Goal: Check status: Check status

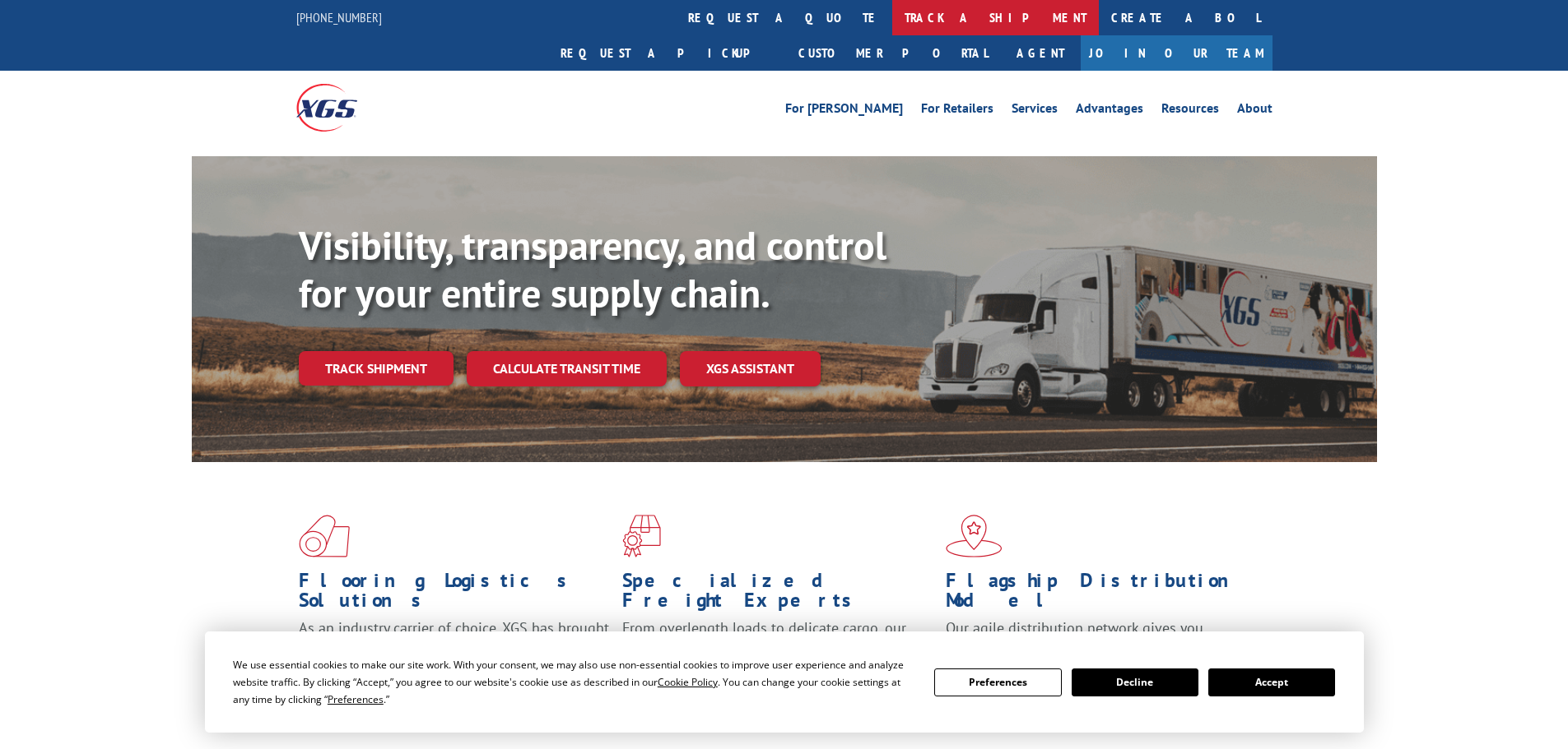
click at [892, 16] on link "track a shipment" at bounding box center [995, 17] width 206 height 35
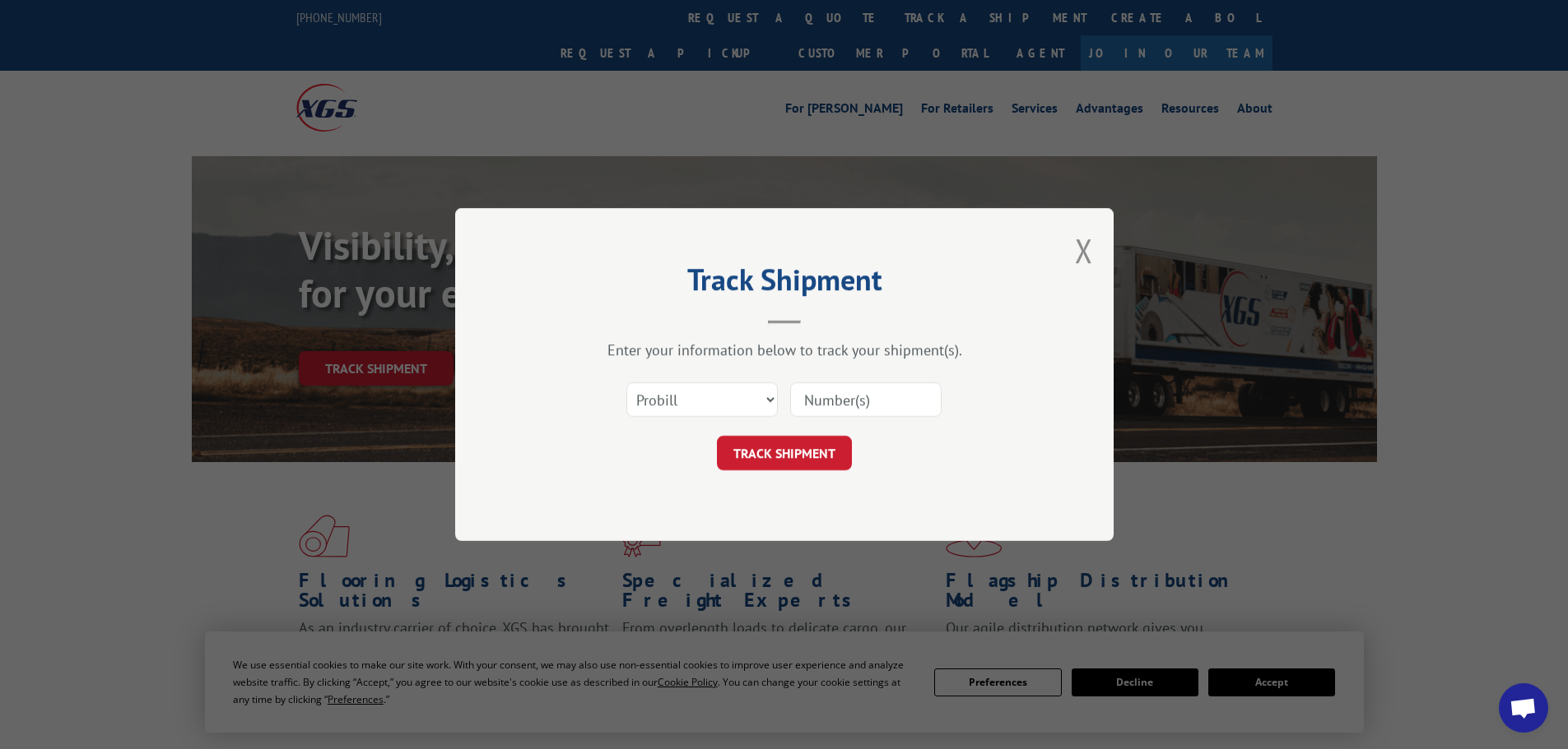
click at [849, 398] on input at bounding box center [866, 399] width 152 height 34
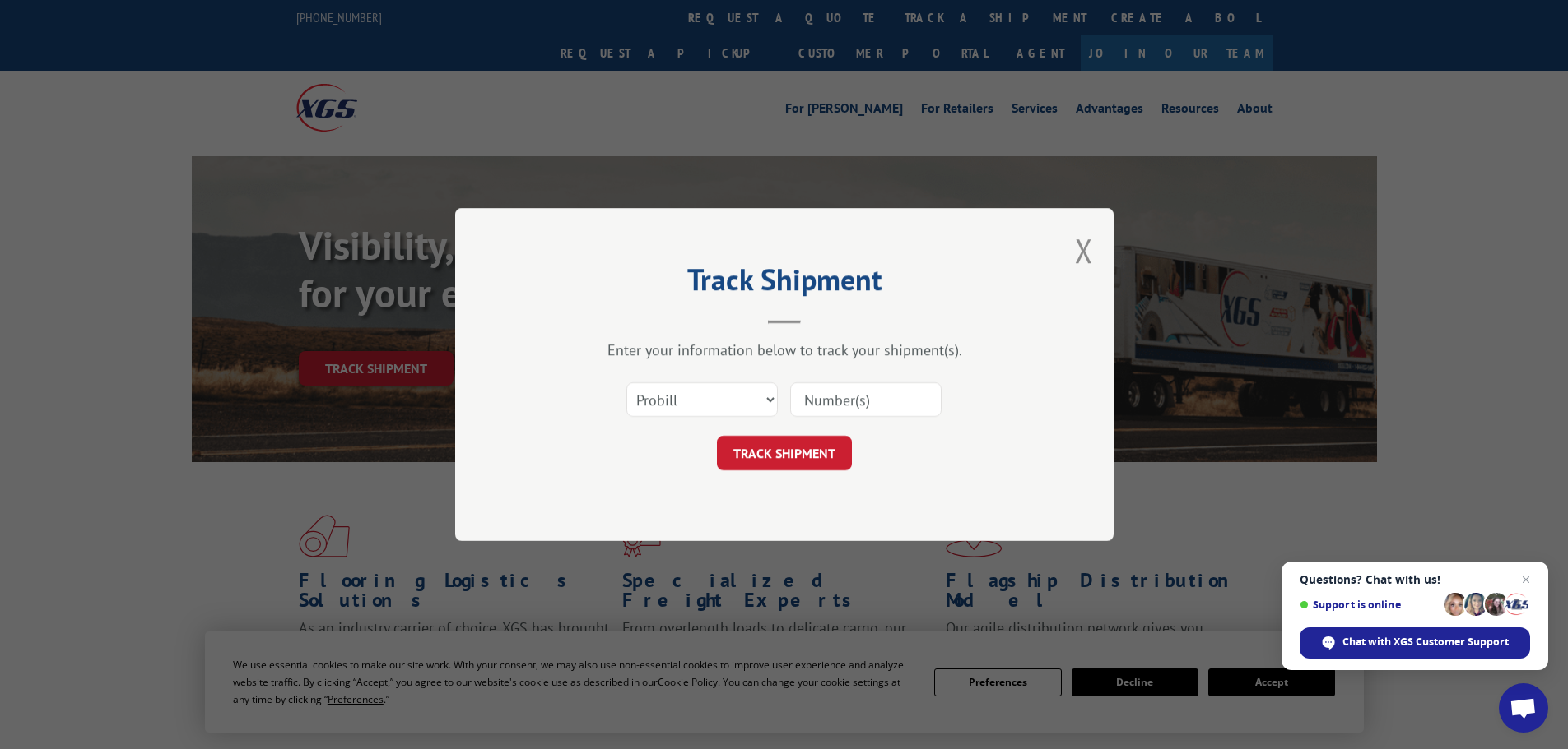
paste input "89327"
type input "89327"
click at [792, 465] on button "TRACK SHIPMENT" at bounding box center [784, 453] width 135 height 34
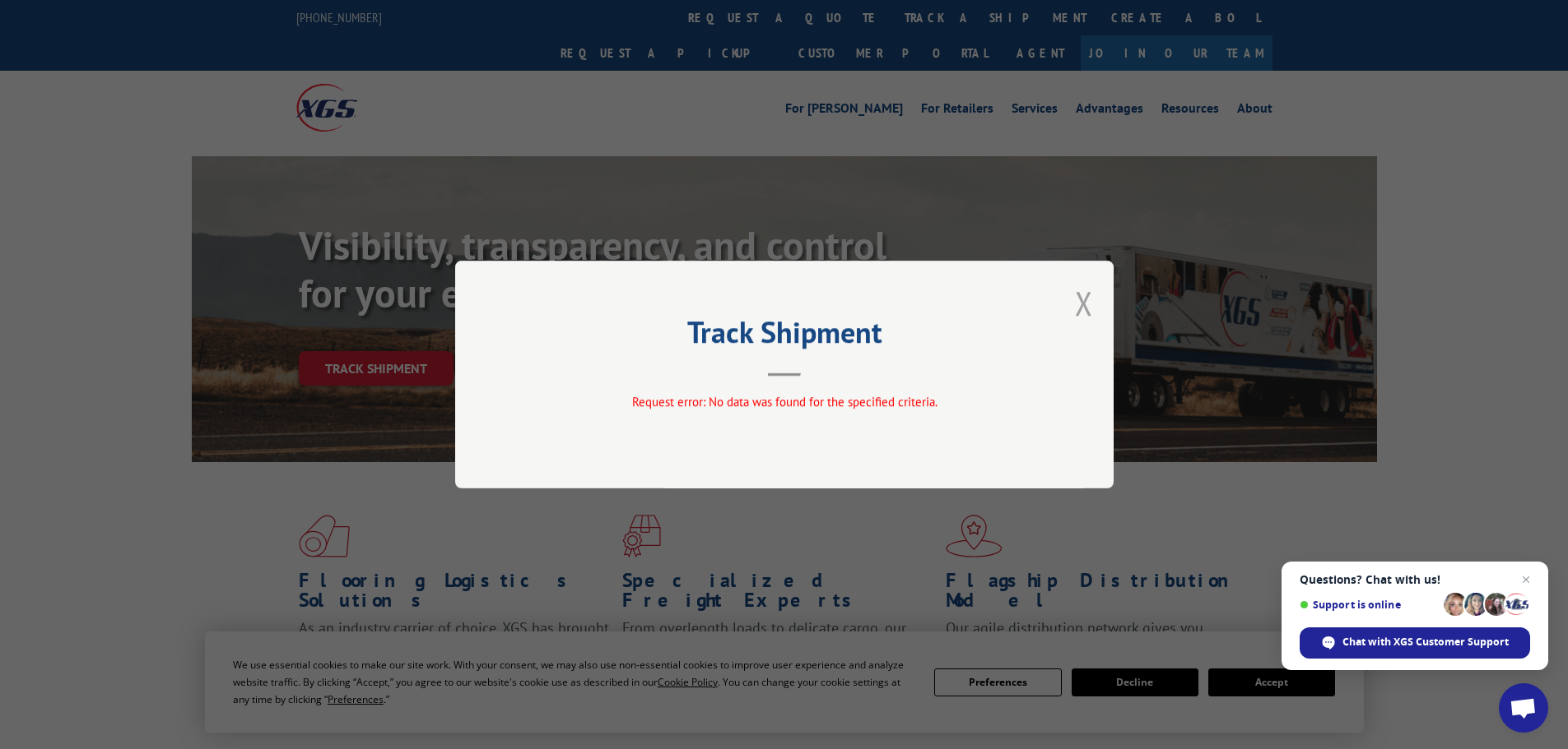
click at [1079, 306] on button "Close modal" at bounding box center [1084, 303] width 18 height 44
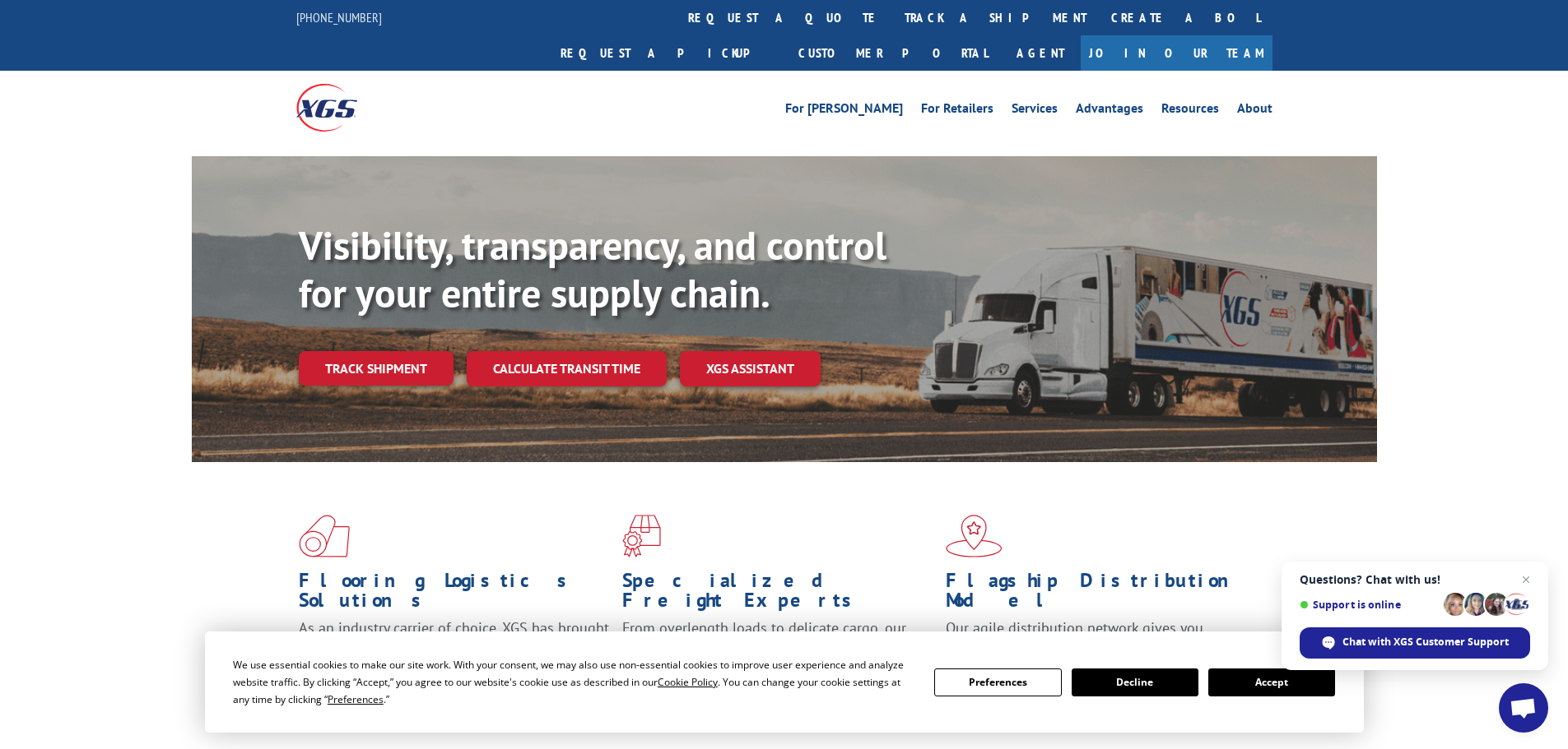
click at [892, 18] on link "track a shipment" at bounding box center [995, 17] width 206 height 35
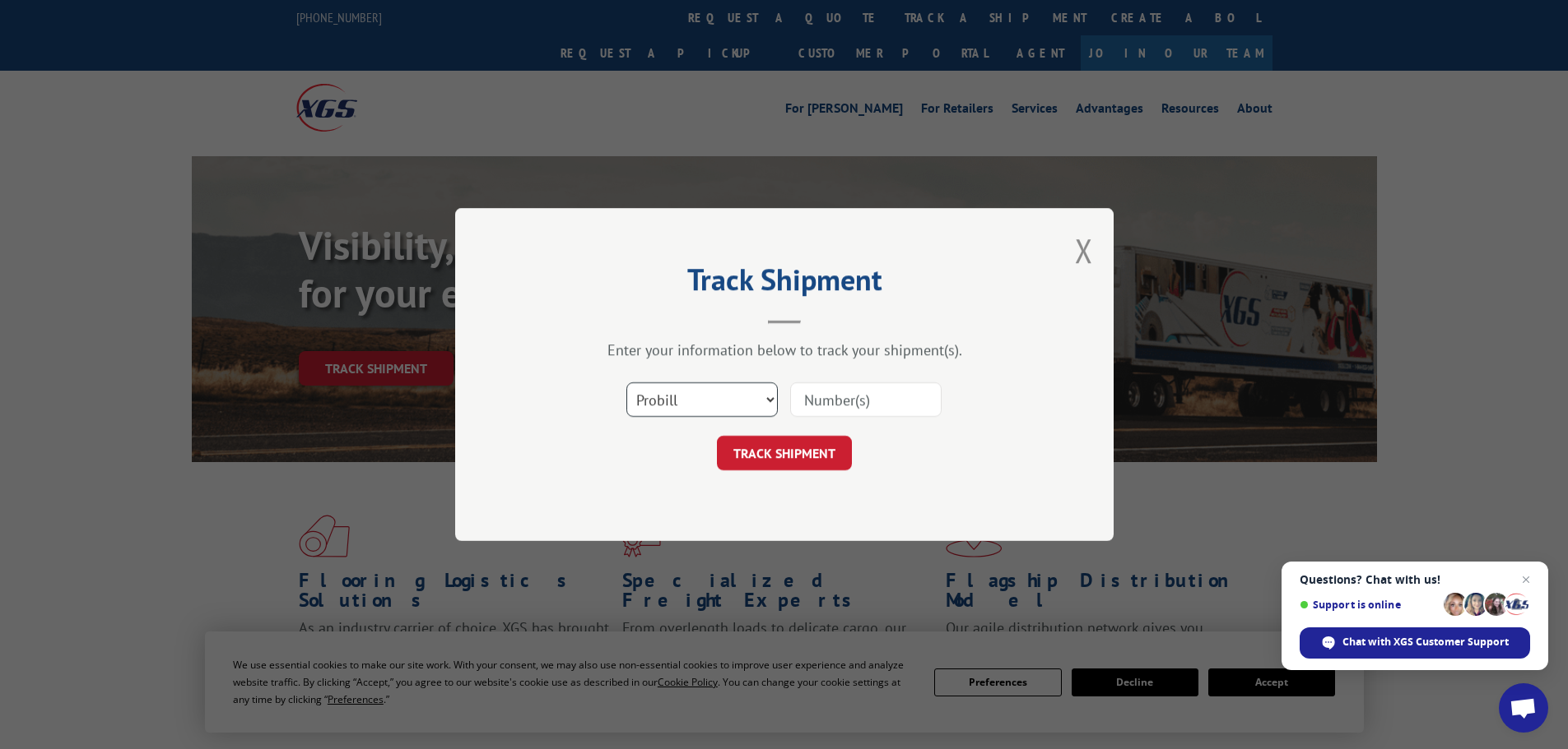
click at [747, 398] on select "Select category... Probill BOL PO" at bounding box center [701, 399] width 152 height 34
select select "bol"
click at [626, 382] on select "Select category... Probill BOL PO" at bounding box center [701, 399] width 152 height 34
click at [839, 397] on input at bounding box center [866, 399] width 152 height 34
paste input "5443238"
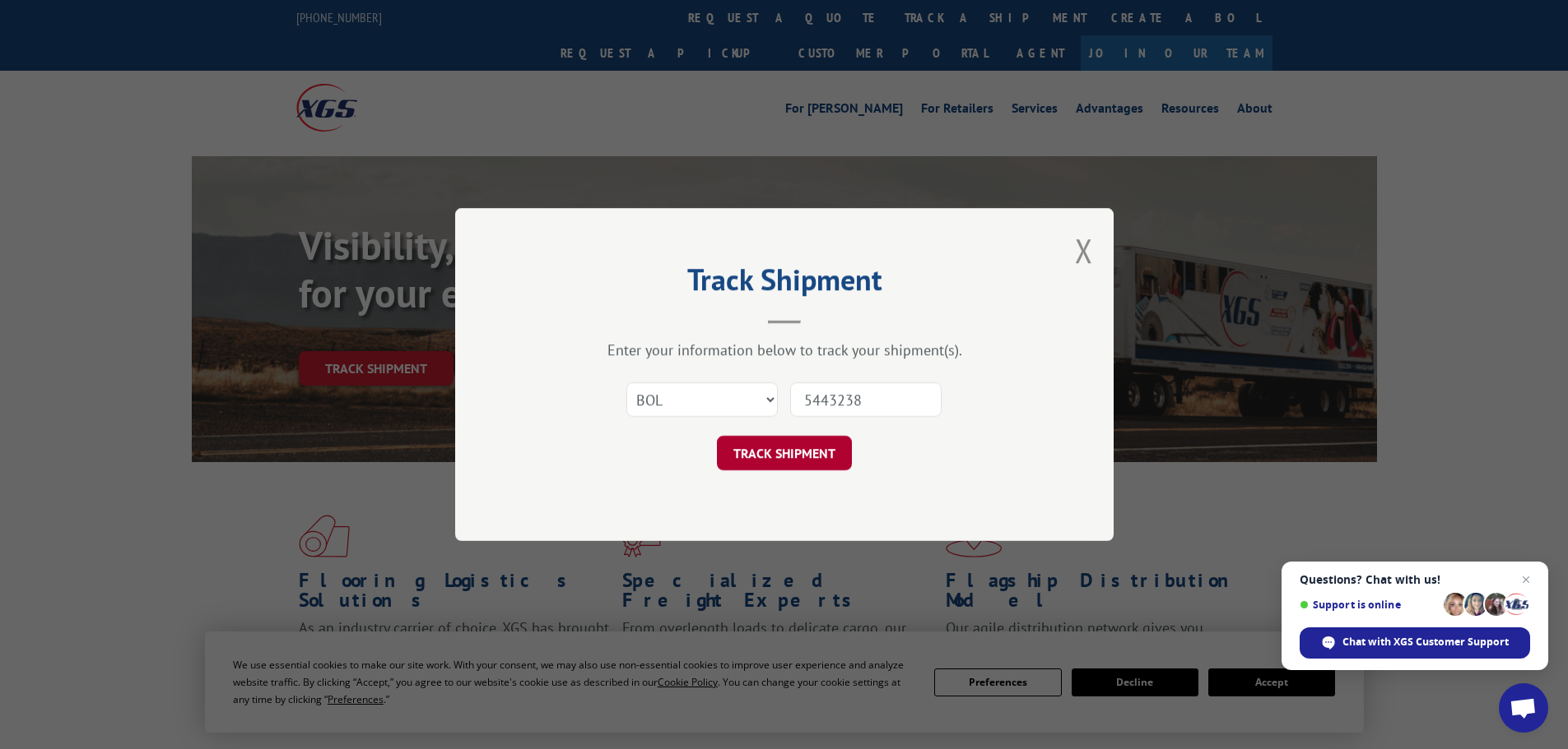
type input "5443238"
click at [767, 461] on button "TRACK SHIPMENT" at bounding box center [784, 453] width 135 height 34
